Goal: Information Seeking & Learning: Learn about a topic

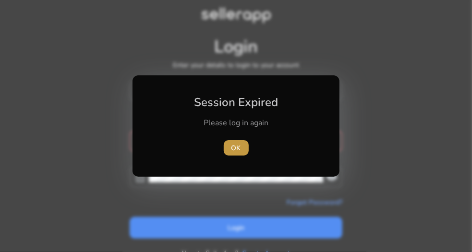
type input "**********"
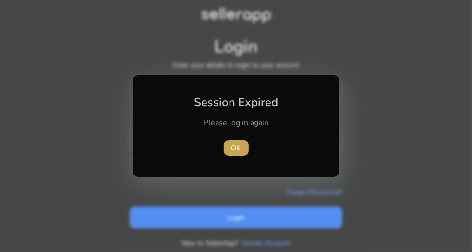
click at [246, 153] on span "button" at bounding box center [236, 147] width 25 height 23
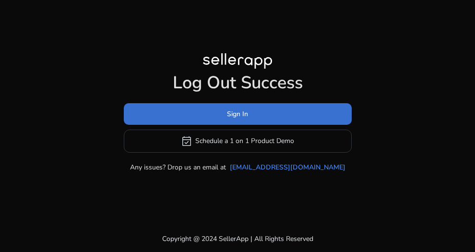
click at [245, 114] on span "Sign In" at bounding box center [237, 114] width 21 height 10
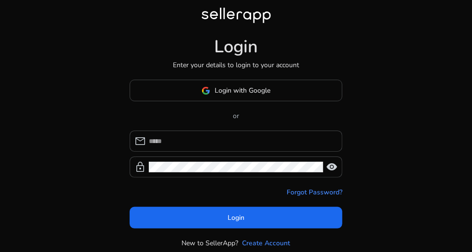
type input "**********"
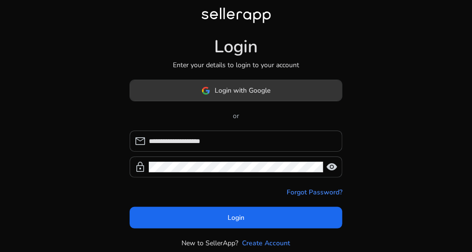
click at [244, 89] on span "Login with Google" at bounding box center [243, 90] width 56 height 10
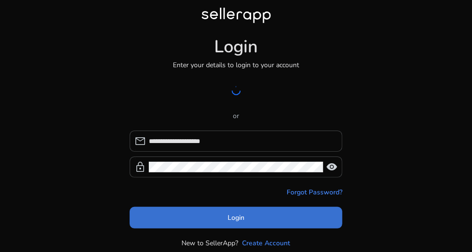
click at [229, 217] on span "Login" at bounding box center [236, 218] width 17 height 10
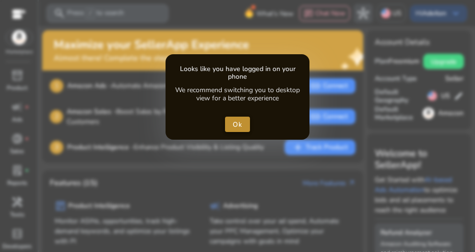
click at [240, 121] on span "Ok" at bounding box center [238, 125] width 10 height 10
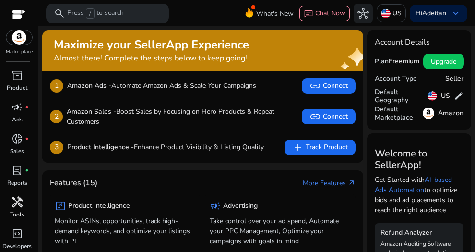
scroll to position [64, 0]
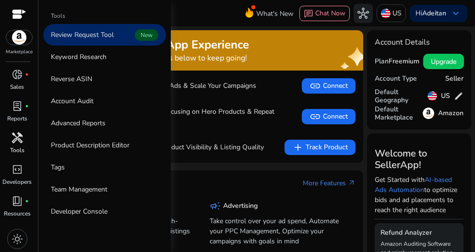
click at [18, 149] on p "Tools" at bounding box center [17, 150] width 14 height 9
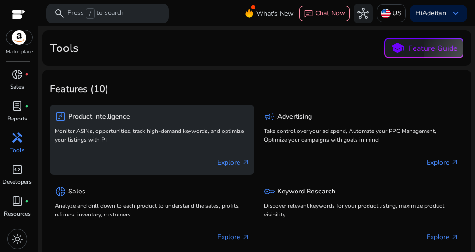
scroll to position [17, 0]
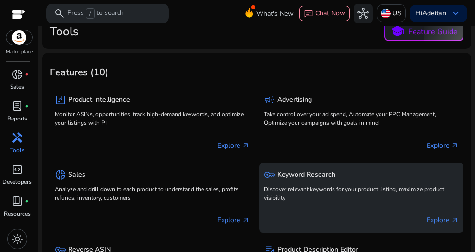
click at [290, 201] on p "Discover relevant keywords for your product listing, maximize product visibility" at bounding box center [361, 193] width 195 height 17
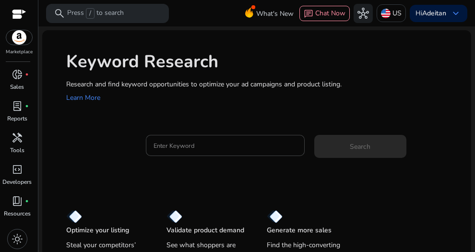
scroll to position [33, 0]
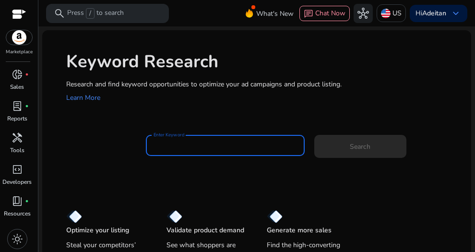
click at [233, 140] on input "Enter Keyword" at bounding box center [226, 145] width 144 height 11
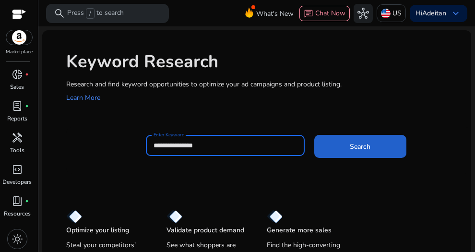
type input "**********"
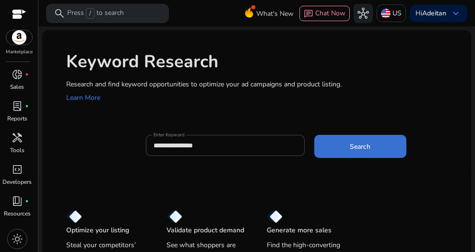
click at [332, 145] on span at bounding box center [360, 146] width 92 height 23
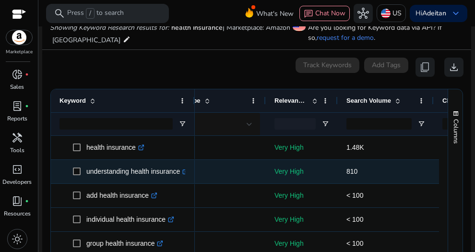
scroll to position [0, 270]
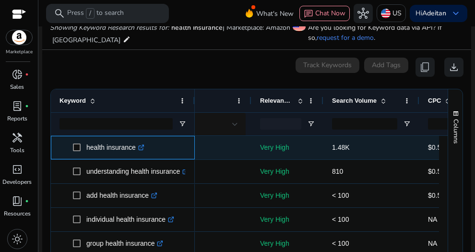
click at [138, 150] on link ".st0{fill:#2c8af8}" at bounding box center [140, 148] width 9 height 8
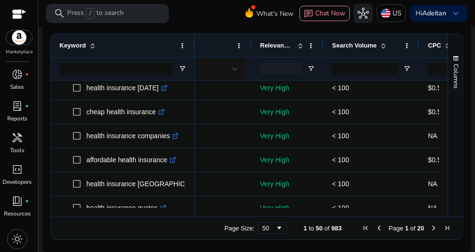
scroll to position [0, 0]
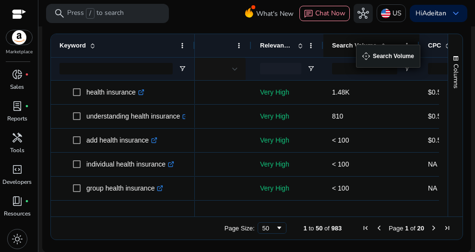
drag, startPoint x: 358, startPoint y: 54, endPoint x: 368, endPoint y: 48, distance: 11.5
click at [368, 48] on div "Search Volume" at bounding box center [366, 45] width 68 height 18
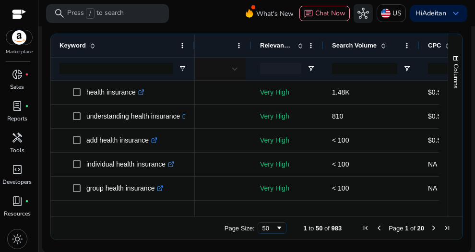
click at [368, 48] on span "Search Volume" at bounding box center [354, 45] width 45 height 7
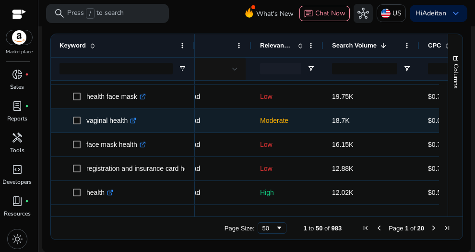
scroll to position [118, 0]
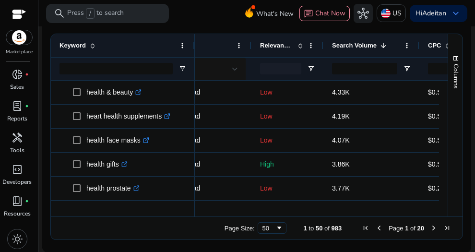
click at [283, 45] on span "Relevance Score" at bounding box center [277, 45] width 34 height 7
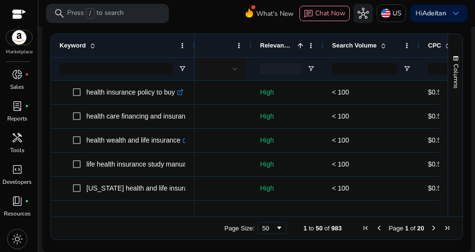
click at [283, 43] on span "Relevance Score" at bounding box center [277, 45] width 34 height 7
